Goal: Information Seeking & Learning: Learn about a topic

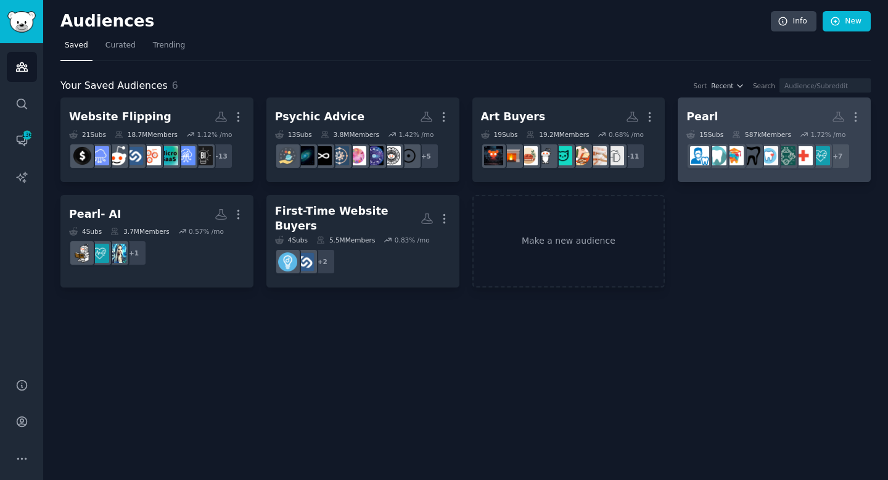
click at [755, 105] on link "Pearl More 15 Sub s 587k Members 1.72 % /mo r/Teethcare + 7" at bounding box center [773, 139] width 193 height 84
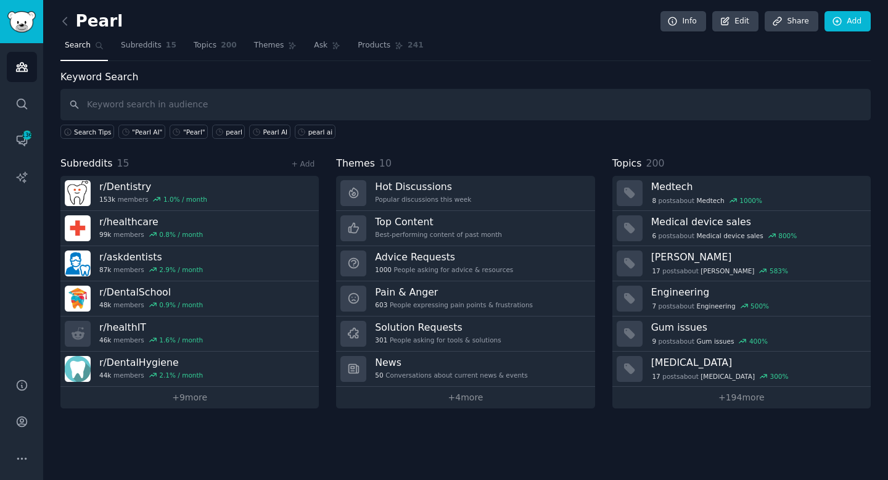
click at [337, 100] on input "text" at bounding box center [465, 104] width 810 height 31
type input ""Pearl AI""
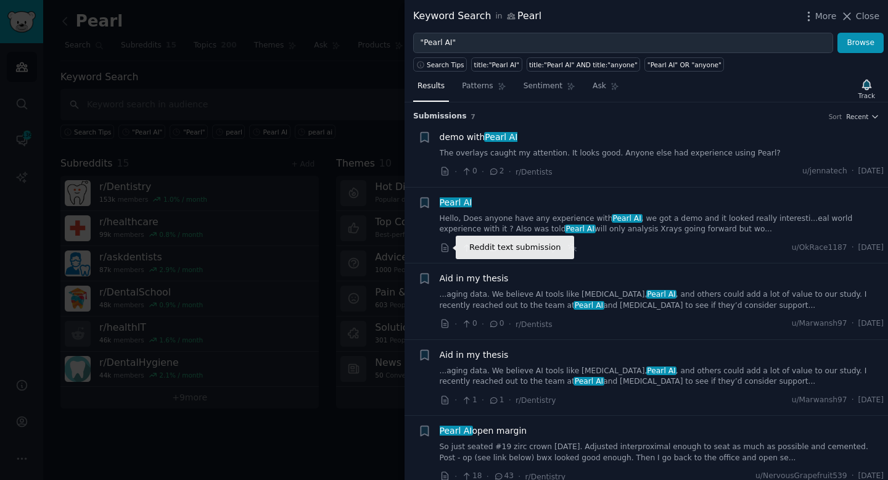
click at [444, 246] on icon at bounding box center [445, 247] width 11 height 11
